Goal: Contribute content: Contribute content

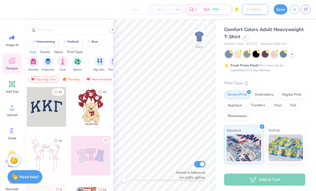
click at [248, 12] on input "Design Title" at bounding box center [255, 9] width 26 height 11
click at [261, 12] on input "Philan" at bounding box center [255, 9] width 26 height 11
type input "Philanthropy"
click at [114, 32] on div at bounding box center [113, 30] width 6 height 6
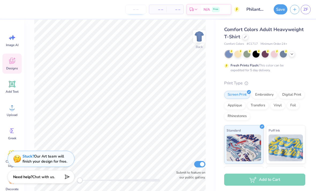
click at [135, 10] on input "number" at bounding box center [136, 10] width 21 height 10
click at [197, 11] on icon at bounding box center [196, 10] width 4 height 4
click at [245, 39] on div at bounding box center [246, 37] width 6 height 6
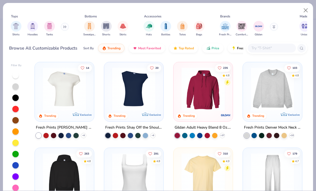
click at [64, 23] on button at bounding box center [65, 27] width 8 height 8
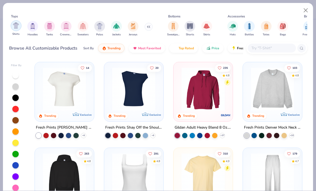
click at [16, 27] on img "filter for Shirts" at bounding box center [16, 26] width 6 height 6
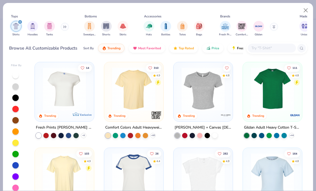
click at [139, 93] on img at bounding box center [134, 89] width 49 height 43
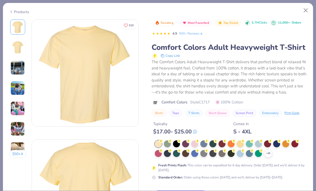
click at [12, 71] on img at bounding box center [17, 68] width 14 height 14
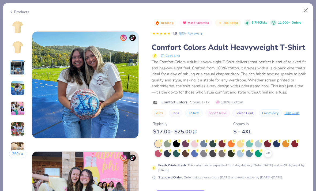
scroll to position [349, 0]
click at [17, 106] on img at bounding box center [17, 108] width 14 height 14
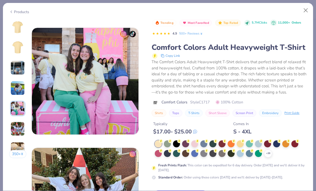
scroll to position [481, 0]
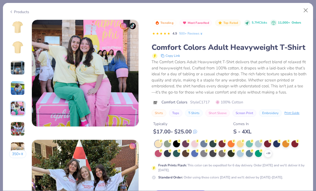
click at [22, 133] on img at bounding box center [17, 129] width 14 height 14
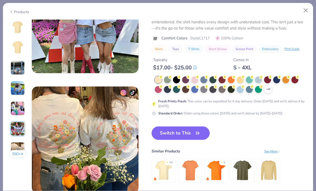
scroll to position [654, 0]
click at [270, 89] on icon at bounding box center [268, 89] width 4 height 4
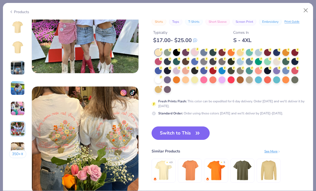
click at [195, 51] on div at bounding box center [194, 52] width 7 height 7
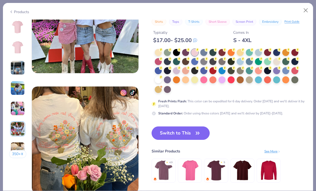
click at [22, 24] on img at bounding box center [17, 27] width 13 height 13
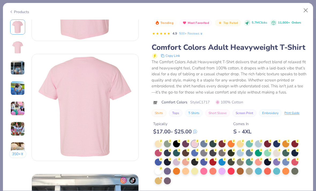
click at [15, 70] on img at bounding box center [17, 68] width 14 height 14
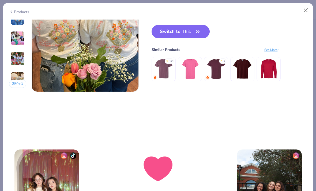
scroll to position [719, 0]
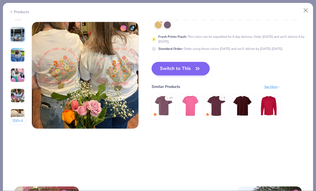
click at [196, 67] on icon "button" at bounding box center [197, 68] width 3 height 2
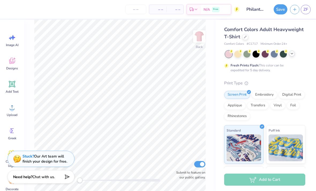
click at [295, 54] on div at bounding box center [292, 54] width 6 height 6
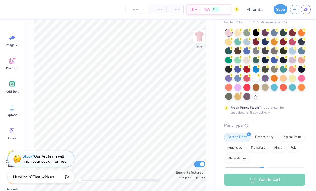
scroll to position [20, 0]
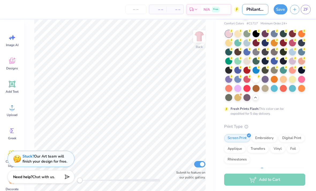
click at [253, 11] on input "Philanthropy" at bounding box center [255, 9] width 26 height 11
click at [256, 12] on input "Philanthropy" at bounding box center [255, 9] width 26 height 11
click at [262, 9] on input "Philanthropy" at bounding box center [255, 9] width 26 height 11
click at [257, 9] on input "Philanthropy" at bounding box center [255, 9] width 26 height 11
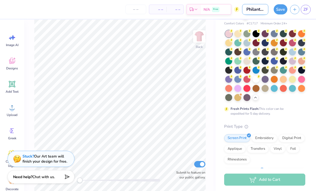
click at [255, 11] on input "Philanthropy" at bounding box center [255, 9] width 26 height 11
type input "Philanthropy 2025"
click at [14, 65] on div "Designs" at bounding box center [11, 64] width 19 height 20
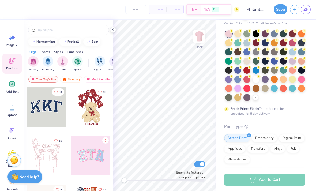
scroll to position [0, 0]
click at [75, 64] on img "filter for Sports" at bounding box center [78, 61] width 6 height 6
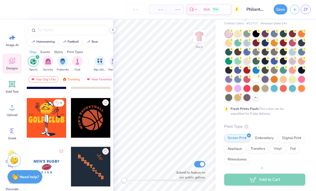
scroll to position [116, 0]
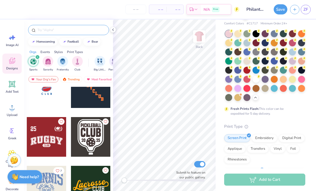
click at [71, 33] on input "text" at bounding box center [71, 29] width 69 height 5
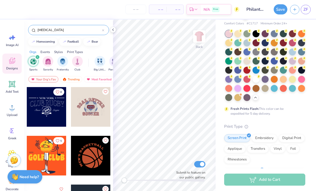
type input "[MEDICAL_DATA]"
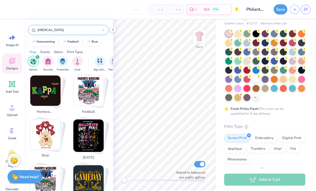
scroll to position [101, 0]
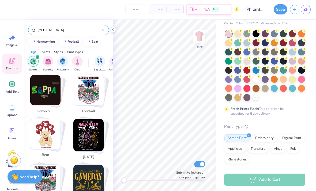
click at [95, 29] on input "[MEDICAL_DATA]" at bounding box center [69, 29] width 65 height 5
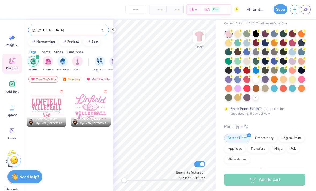
click at [100, 32] on input "[MEDICAL_DATA]" at bounding box center [69, 29] width 65 height 5
click at [102, 31] on input "[MEDICAL_DATA]" at bounding box center [69, 29] width 65 height 5
click at [102, 31] on icon at bounding box center [103, 30] width 2 height 2
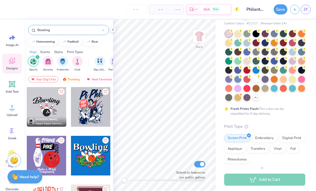
type input "Bowling"
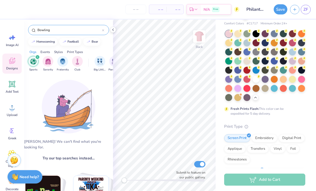
click at [72, 32] on input "Bowling" at bounding box center [69, 29] width 65 height 5
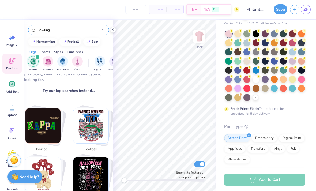
scroll to position [68, 0]
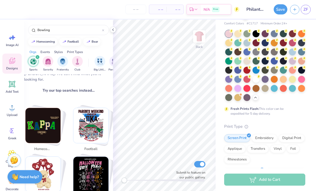
click at [38, 60] on div "filter for Sports" at bounding box center [37, 57] width 5 height 5
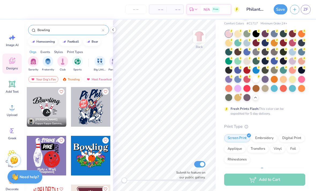
click at [80, 29] on input "Bowling" at bounding box center [69, 29] width 65 height 5
click at [114, 30] on icon at bounding box center [113, 30] width 4 height 4
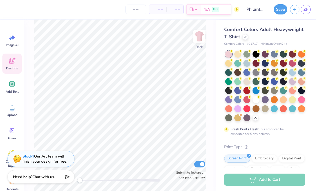
click at [9, 61] on icon at bounding box center [12, 61] width 8 height 8
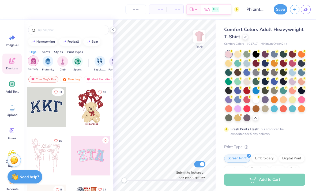
click at [36, 61] on img "filter for Sorority" at bounding box center [33, 61] width 6 height 6
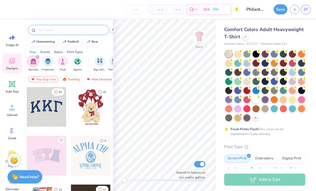
click at [79, 32] on input "text" at bounding box center [71, 29] width 69 height 5
type input "Kappa kappa gamma"
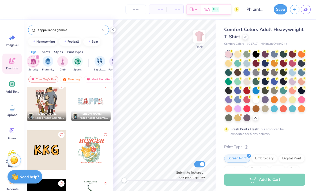
scroll to position [738, 0]
click at [97, 108] on div at bounding box center [91, 102] width 40 height 40
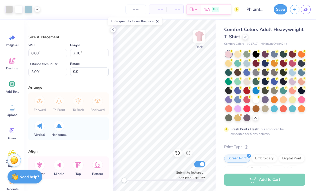
type input "11.36"
type input "2.84"
type input "10.18"
type input "2.54"
type input "3.29"
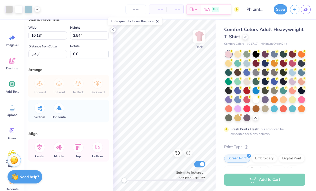
scroll to position [0, 0]
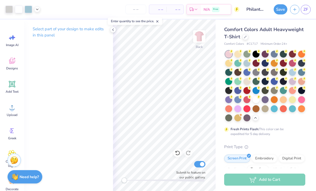
click at [286, 36] on div "Comfort Colors Adult Heavyweight T-Shirt" at bounding box center [264, 33] width 81 height 14
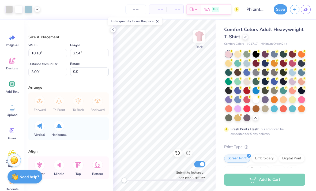
type input "11.74"
type input "2.93"
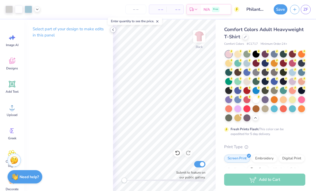
click at [115, 30] on icon at bounding box center [113, 30] width 4 height 4
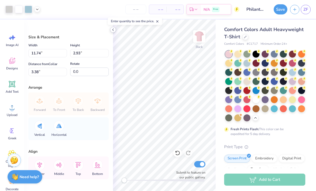
type input "10.85"
type input "2.71"
click at [115, 29] on div at bounding box center [113, 30] width 6 height 6
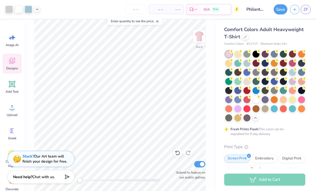
click at [11, 67] on span "Designs" at bounding box center [12, 68] width 12 height 4
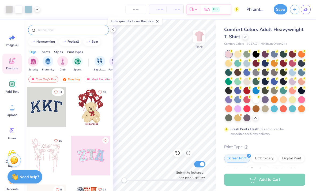
click at [73, 33] on input "text" at bounding box center [71, 29] width 69 height 5
type input "Kappa"
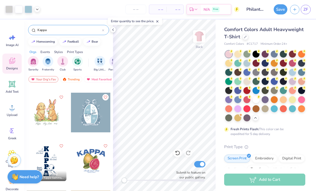
scroll to position [97, 0]
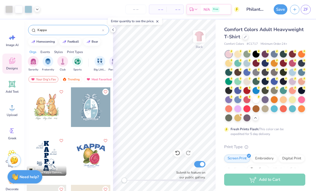
click at [98, 154] on div at bounding box center [91, 156] width 40 height 40
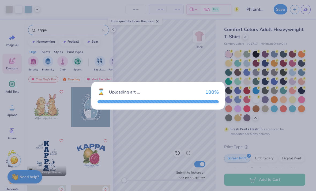
click at [131, 143] on div "⌛ Uploading art ... 100 %" at bounding box center [158, 95] width 316 height 191
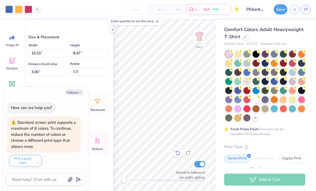
click at [182, 153] on div at bounding box center [178, 153] width 9 height 9
type textarea "x"
type input "7.37"
click at [179, 154] on icon at bounding box center [177, 152] width 5 height 5
type textarea "x"
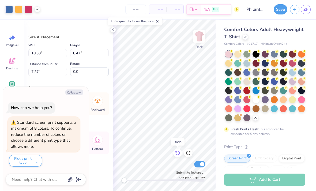
type input "7.61"
click at [178, 157] on div at bounding box center [178, 153] width 9 height 9
type textarea "x"
type input "3.00"
click at [177, 153] on icon at bounding box center [177, 152] width 5 height 5
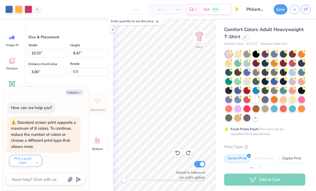
click at [100, 153] on div "Bottom" at bounding box center [97, 143] width 19 height 23
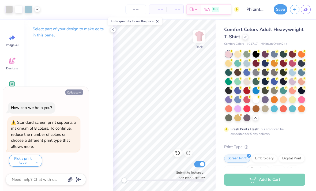
click at [82, 91] on button "Collapse" at bounding box center [74, 93] width 18 height 6
type textarea "x"
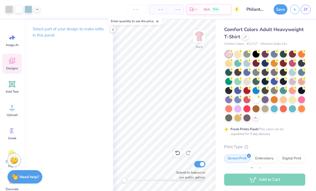
click at [11, 68] on span "Designs" at bounding box center [12, 68] width 12 height 4
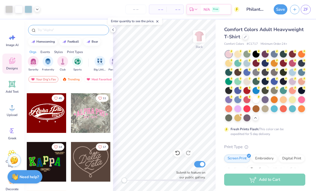
click at [63, 26] on div at bounding box center [68, 30] width 81 height 10
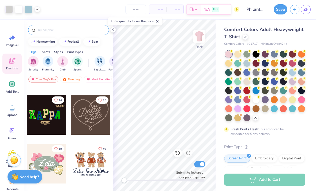
click at [63, 26] on div at bounding box center [68, 30] width 81 height 10
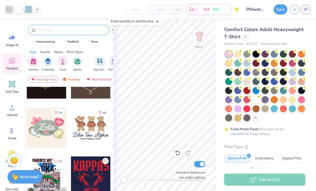
scroll to position [275, 0]
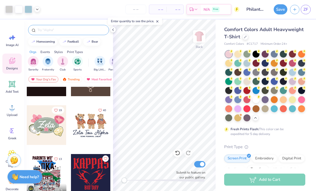
click at [82, 33] on input "text" at bounding box center [71, 29] width 69 height 5
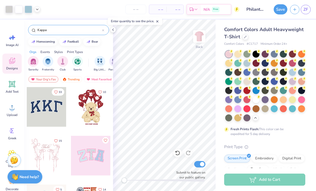
type input "Kappa"
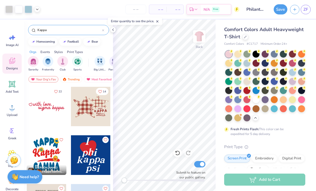
scroll to position [437, 0]
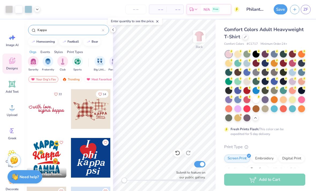
click at [92, 113] on div at bounding box center [91, 109] width 40 height 40
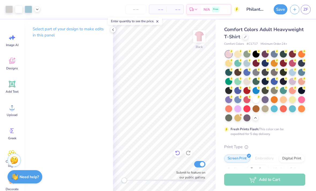
click at [177, 153] on icon at bounding box center [177, 152] width 5 height 5
click at [174, 156] on div at bounding box center [178, 153] width 9 height 9
click at [177, 153] on icon at bounding box center [177, 152] width 5 height 5
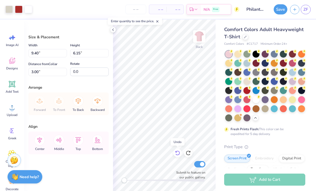
click at [178, 152] on icon at bounding box center [177, 153] width 5 height 5
click at [9, 64] on icon at bounding box center [12, 61] width 8 height 8
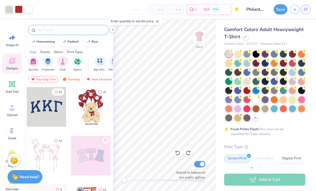
click at [71, 32] on input "text" at bounding box center [71, 29] width 69 height 5
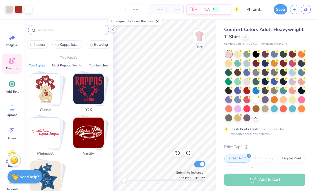
type input "J"
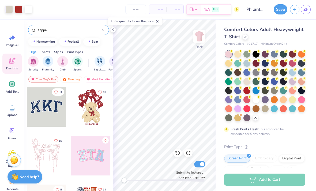
type input "Kappa"
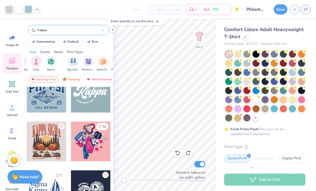
scroll to position [978, 0]
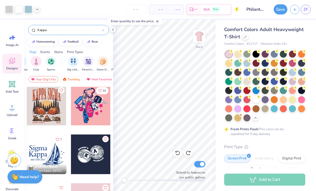
click at [104, 28] on div at bounding box center [103, 30] width 2 height 5
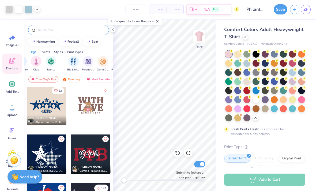
click at [58, 31] on input "text" at bounding box center [71, 29] width 69 height 5
type input "Bowling"
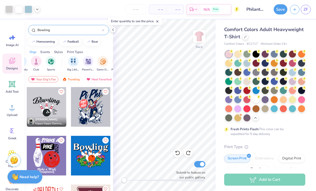
scroll to position [0, 0]
click at [99, 32] on input "Bowling" at bounding box center [69, 29] width 65 height 5
click at [104, 31] on icon at bounding box center [103, 30] width 2 height 2
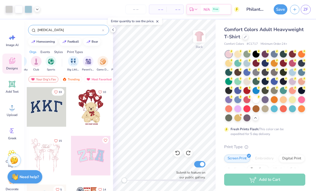
type input "[MEDICAL_DATA]"
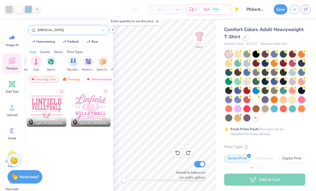
click at [103, 29] on div at bounding box center [103, 30] width 2 height 5
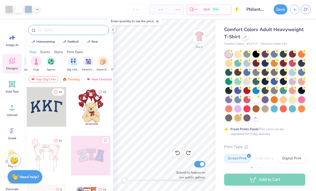
click at [59, 26] on div at bounding box center [68, 30] width 81 height 10
click at [47, 32] on input "text" at bounding box center [71, 29] width 69 height 5
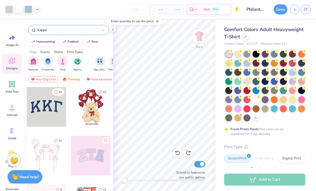
type input "Kappa"
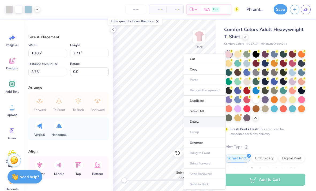
click at [209, 123] on li "Delete" at bounding box center [205, 122] width 42 height 10
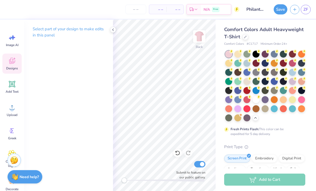
click at [13, 61] on icon at bounding box center [12, 61] width 8 height 8
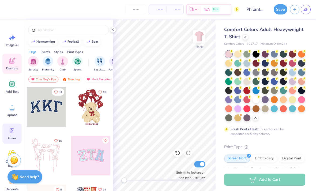
click at [19, 130] on div "Greek" at bounding box center [11, 134] width 19 height 20
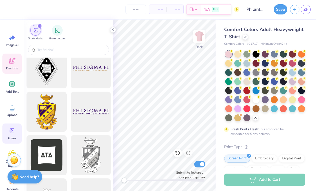
scroll to position [140, 0]
click at [17, 61] on div "Designs" at bounding box center [11, 64] width 19 height 20
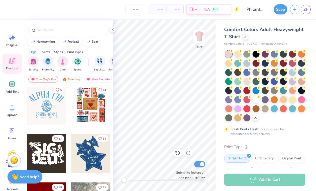
scroll to position [101, 0]
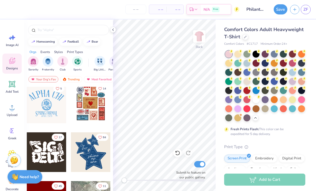
click at [94, 113] on div at bounding box center [91, 104] width 40 height 40
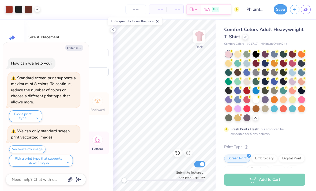
type textarea "x"
type input "7.10"
type input "8.60"
type textarea "x"
type input "3.94"
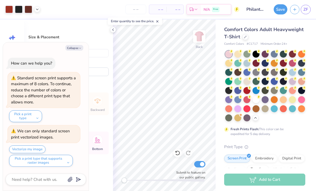
type input "4.78"
click at [113, 31] on icon at bounding box center [113, 30] width 4 height 4
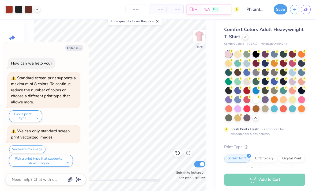
click at [158, 23] on icon at bounding box center [158, 22] width 4 height 4
click at [81, 50] on icon "button" at bounding box center [80, 48] width 3 height 3
type textarea "x"
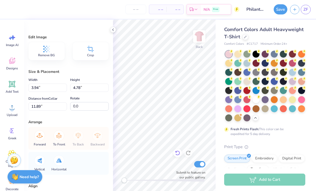
click at [179, 154] on icon at bounding box center [177, 153] width 5 height 5
click at [179, 155] on icon at bounding box center [177, 152] width 5 height 5
click at [178, 155] on icon at bounding box center [177, 153] width 5 height 5
click at [182, 152] on div at bounding box center [178, 153] width 9 height 9
click at [177, 152] on icon at bounding box center [177, 152] width 5 height 5
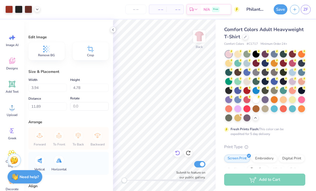
click at [178, 155] on icon at bounding box center [177, 152] width 5 height 5
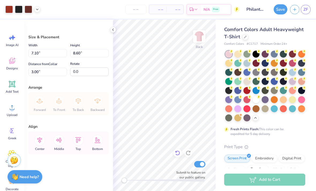
click at [179, 155] on icon at bounding box center [177, 153] width 5 height 5
click at [180, 153] on icon at bounding box center [177, 153] width 5 height 5
type input "10.86"
type input "13.16"
type input "7.46"
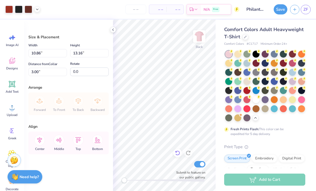
type input "9.04"
type input "6.55"
type input "6.39"
type input "7.75"
type input "6.37"
